Goal: Task Accomplishment & Management: Manage account settings

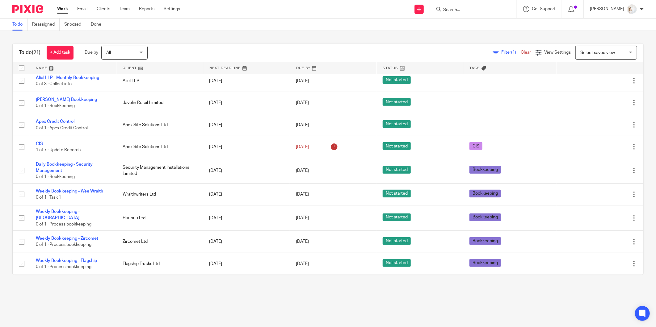
scroll to position [312, 0]
click at [133, 65] on link at bounding box center [159, 68] width 86 height 12
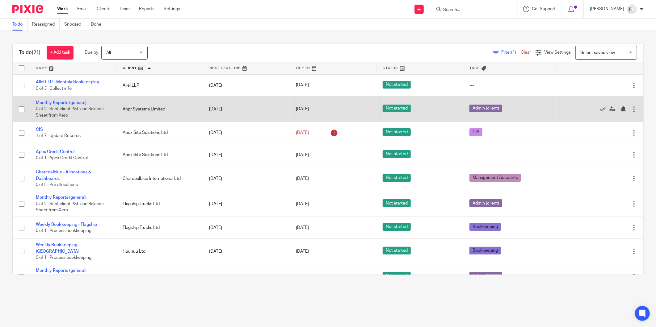
click at [25, 109] on input "checkbox" at bounding box center [22, 109] width 12 height 12
checkbox input "true"
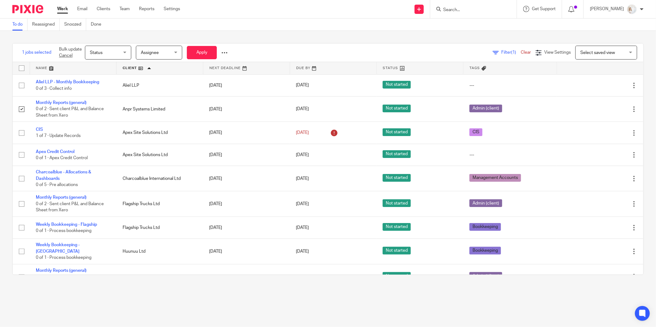
click at [126, 51] on div "Status Status" at bounding box center [108, 53] width 46 height 14
click at [110, 103] on li "Done" at bounding box center [109, 103] width 46 height 13
click at [206, 55] on button "Apply" at bounding box center [202, 52] width 30 height 13
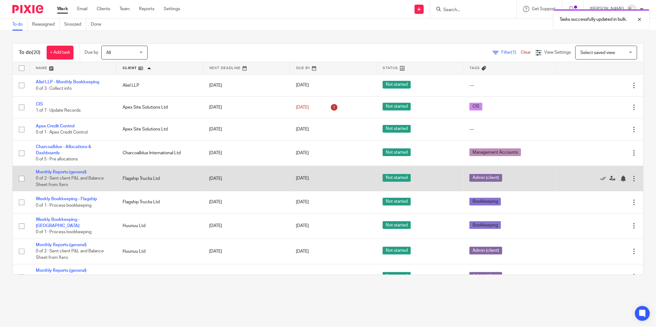
click at [23, 179] on input "checkbox" at bounding box center [22, 179] width 12 height 12
checkbox input "true"
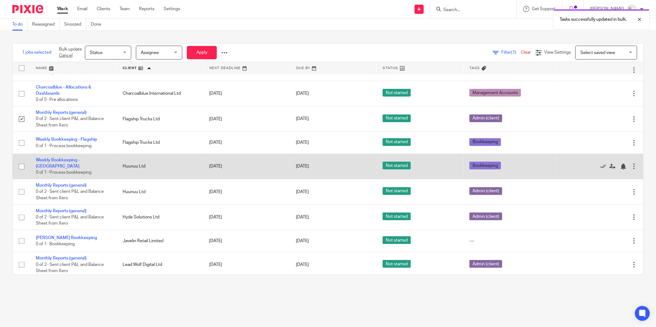
scroll to position [69, 0]
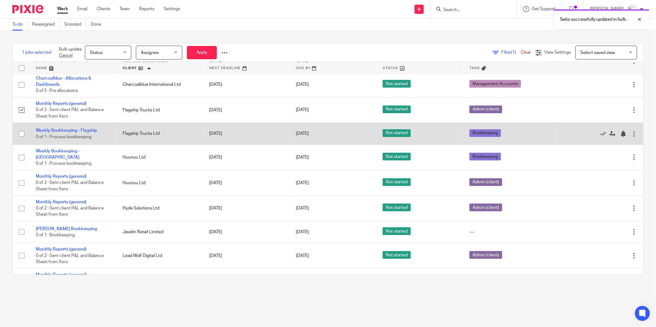
click at [22, 132] on input "checkbox" at bounding box center [22, 134] width 12 height 12
checkbox input "true"
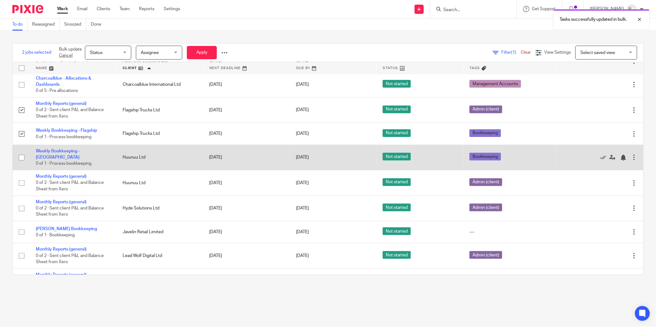
click at [23, 157] on input "checkbox" at bounding box center [22, 158] width 12 height 12
checkbox input "true"
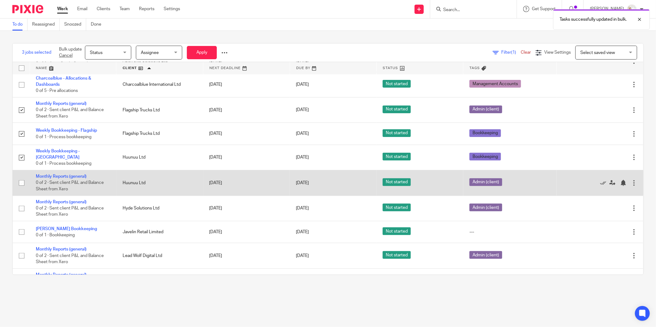
drag, startPoint x: 23, startPoint y: 180, endPoint x: 26, endPoint y: 202, distance: 22.1
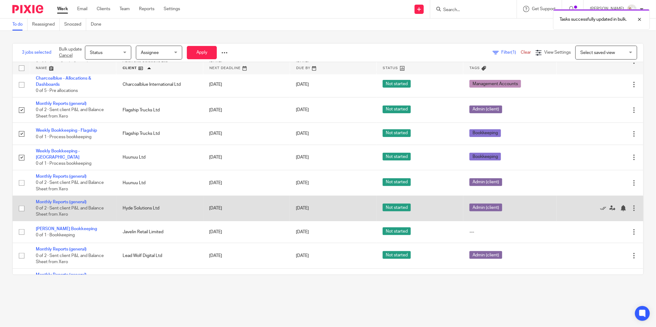
click at [23, 180] on input "checkbox" at bounding box center [22, 183] width 12 height 12
checkbox input "true"
click at [23, 206] on input "checkbox" at bounding box center [22, 209] width 12 height 12
checkbox input "true"
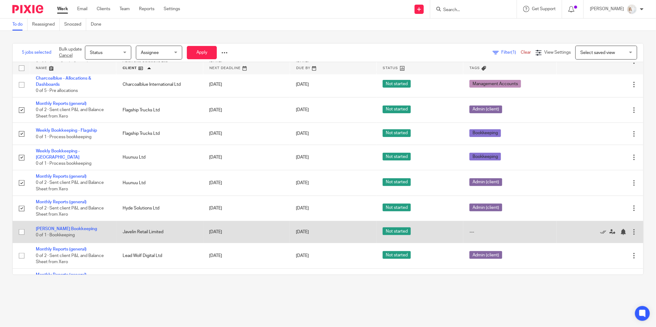
click at [21, 232] on input "checkbox" at bounding box center [22, 232] width 12 height 12
checkbox input "true"
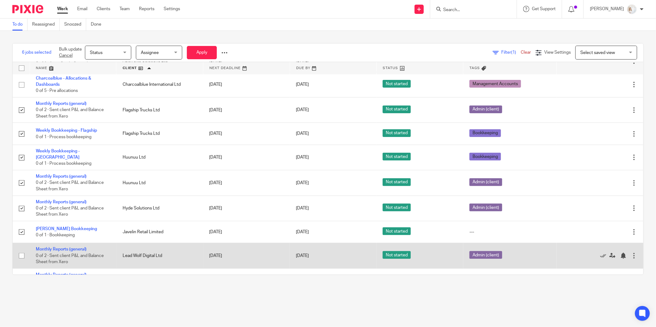
click at [20, 252] on input "checkbox" at bounding box center [22, 256] width 12 height 12
checkbox input "true"
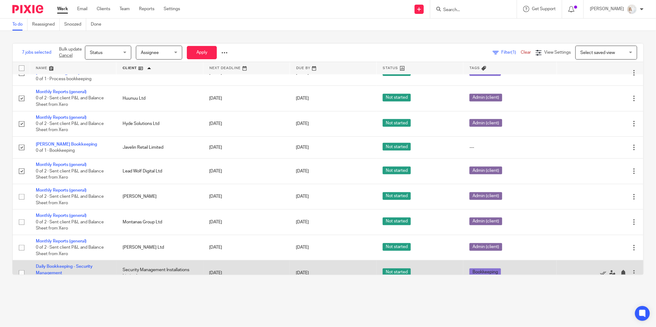
scroll to position [206, 0]
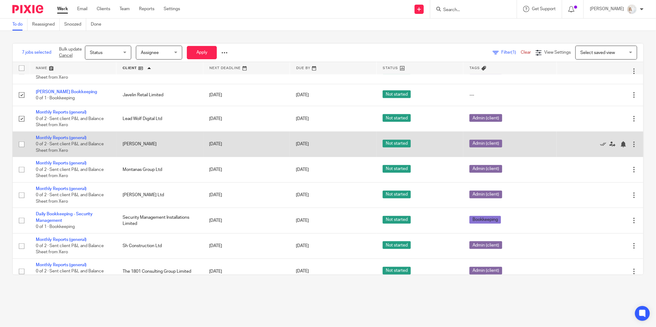
click at [20, 148] on input "checkbox" at bounding box center [22, 145] width 12 height 12
checkbox input "true"
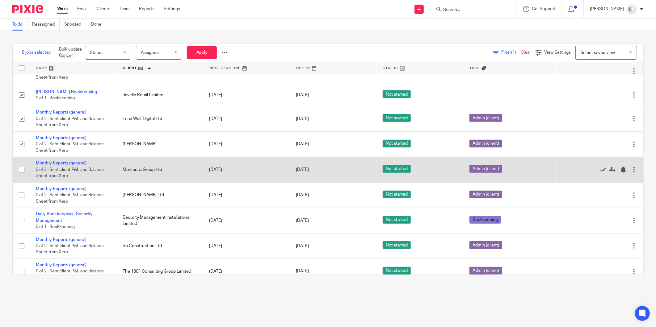
click at [19, 172] on input "checkbox" at bounding box center [22, 170] width 12 height 12
checkbox input "true"
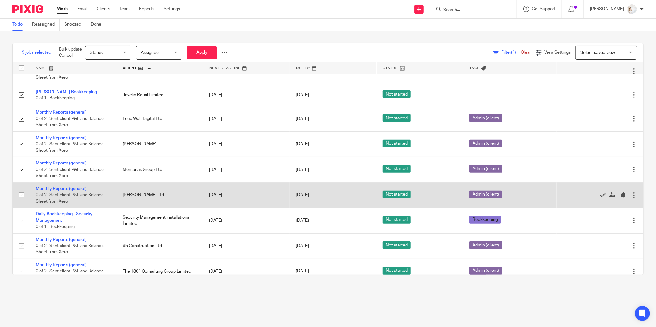
click at [22, 194] on input "checkbox" at bounding box center [22, 196] width 12 height 12
checkbox input "true"
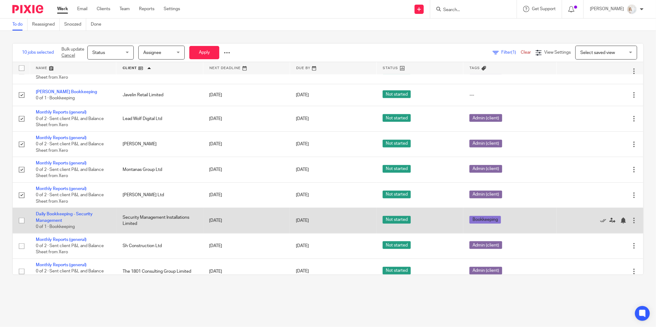
click at [23, 220] on input "checkbox" at bounding box center [22, 221] width 12 height 12
checkbox input "true"
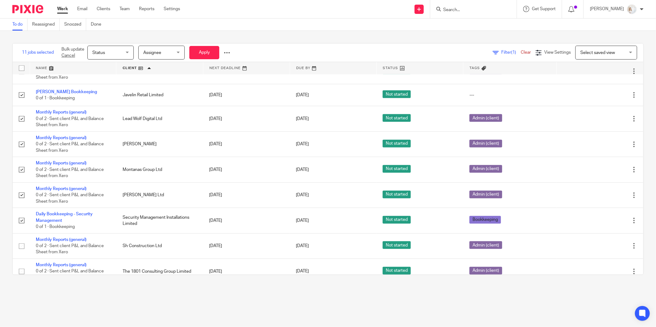
click at [104, 56] on span "Status" at bounding box center [108, 52] width 33 height 13
click at [109, 106] on li "Done" at bounding box center [111, 103] width 46 height 13
click at [205, 57] on button "Apply" at bounding box center [204, 52] width 30 height 13
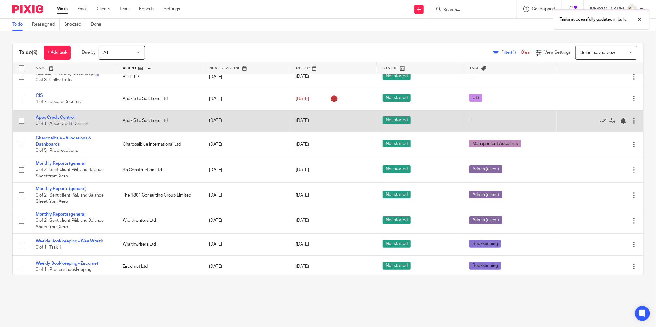
scroll to position [13, 0]
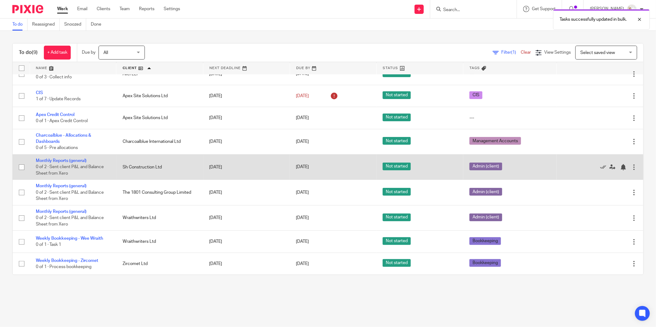
click at [23, 167] on input "checkbox" at bounding box center [22, 167] width 12 height 12
checkbox input "true"
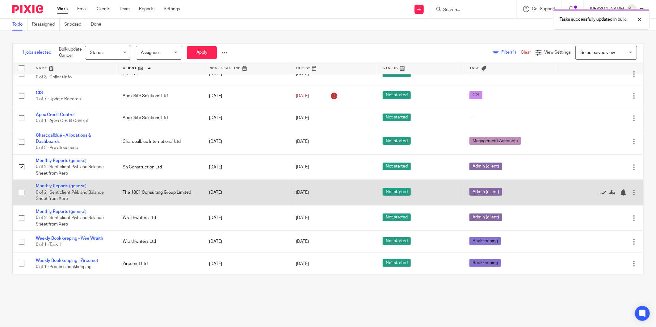
click at [23, 192] on input "checkbox" at bounding box center [22, 193] width 12 height 12
checkbox input "true"
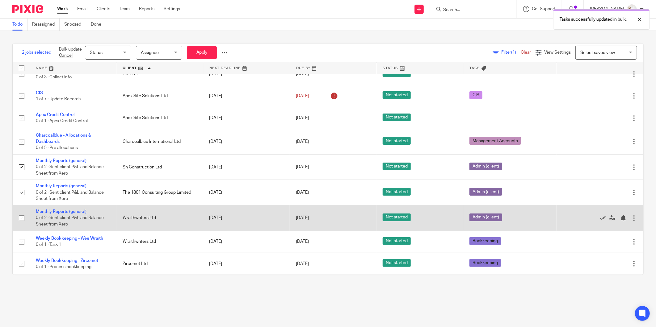
click at [20, 214] on input "checkbox" at bounding box center [22, 218] width 12 height 12
checkbox input "true"
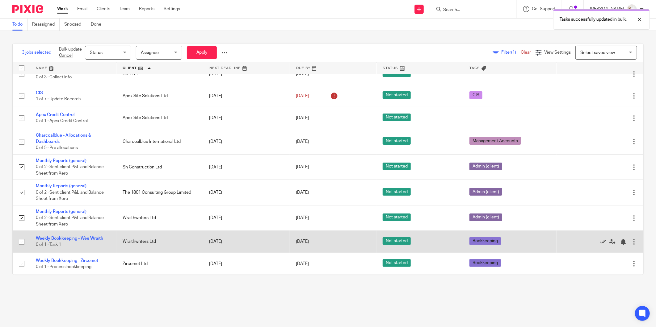
click at [22, 236] on input "checkbox" at bounding box center [22, 242] width 12 height 12
checkbox input "true"
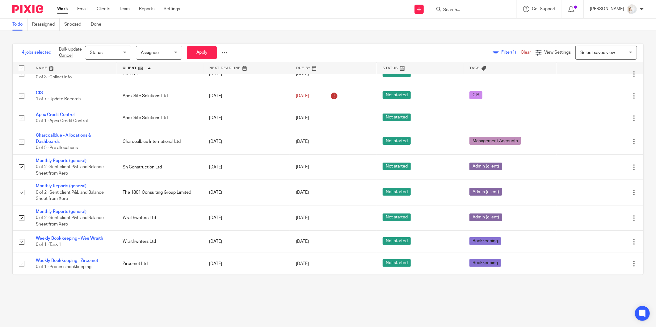
click at [119, 52] on span "Status" at bounding box center [106, 52] width 33 height 13
click at [103, 103] on li "Done" at bounding box center [109, 103] width 46 height 13
click at [195, 49] on button "Apply" at bounding box center [202, 52] width 30 height 13
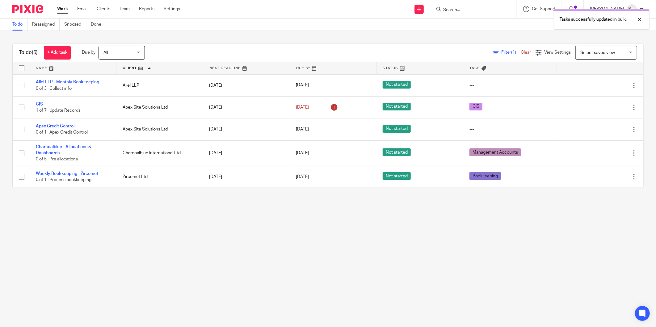
click at [128, 52] on span "All" at bounding box center [119, 52] width 33 height 13
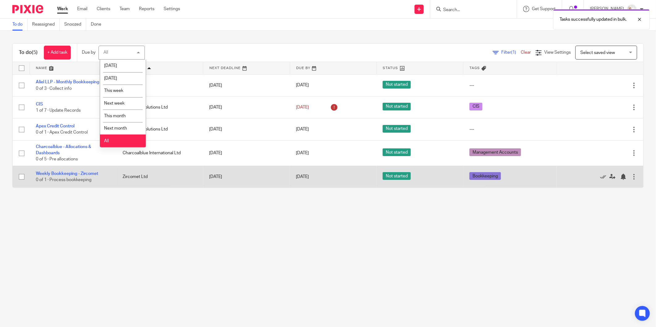
click at [24, 179] on input "checkbox" at bounding box center [22, 177] width 12 height 12
checkbox input "true"
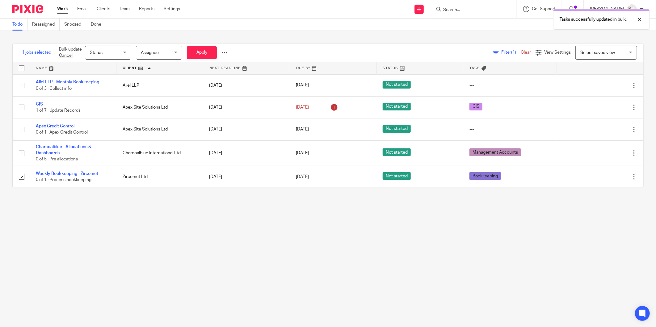
click at [110, 50] on span "Status" at bounding box center [106, 52] width 33 height 13
click at [110, 103] on li "Done" at bounding box center [109, 103] width 46 height 13
click at [209, 48] on button "Apply" at bounding box center [202, 52] width 30 height 13
